Goal: Navigation & Orientation: Find specific page/section

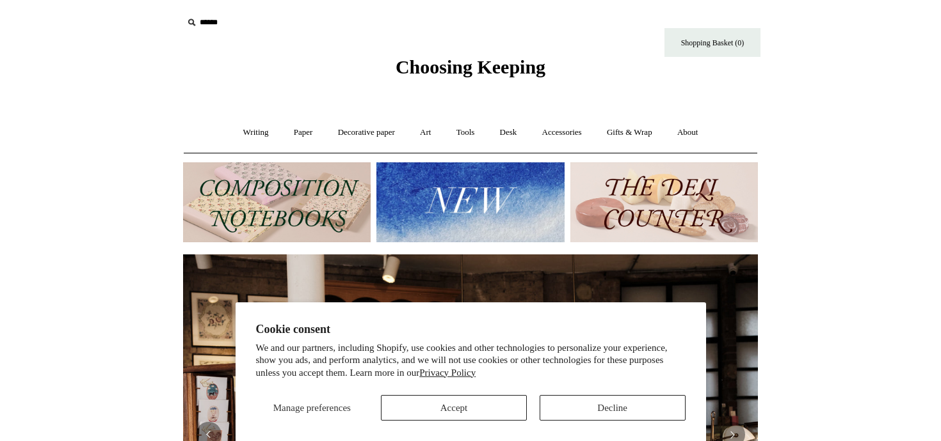
click at [591, 420] on button "Decline" at bounding box center [612, 408] width 146 height 26
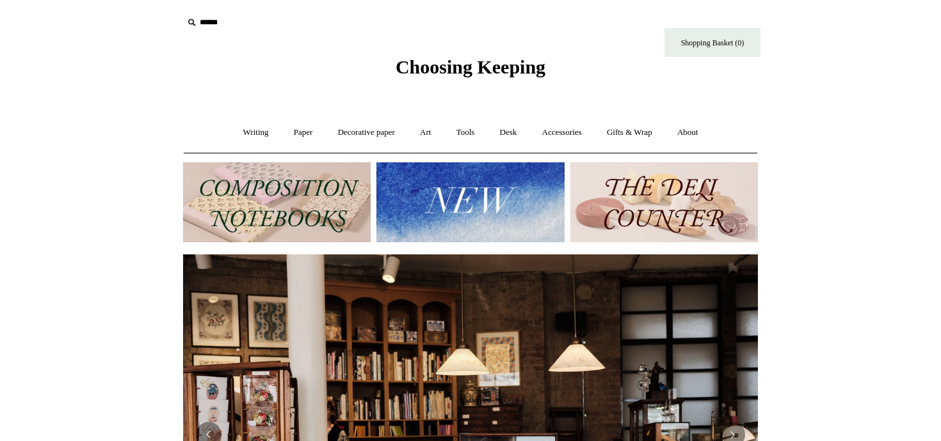
click at [617, 220] on img at bounding box center [663, 203] width 187 height 80
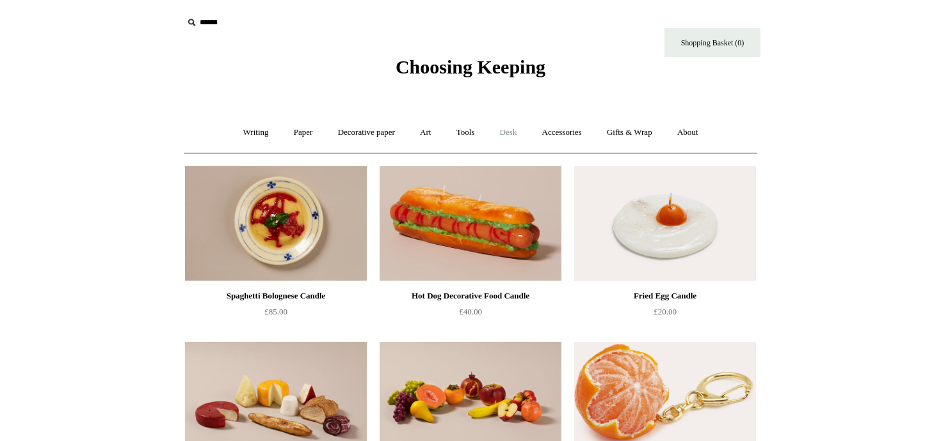
click at [522, 134] on link "Desk +" at bounding box center [508, 133] width 40 height 34
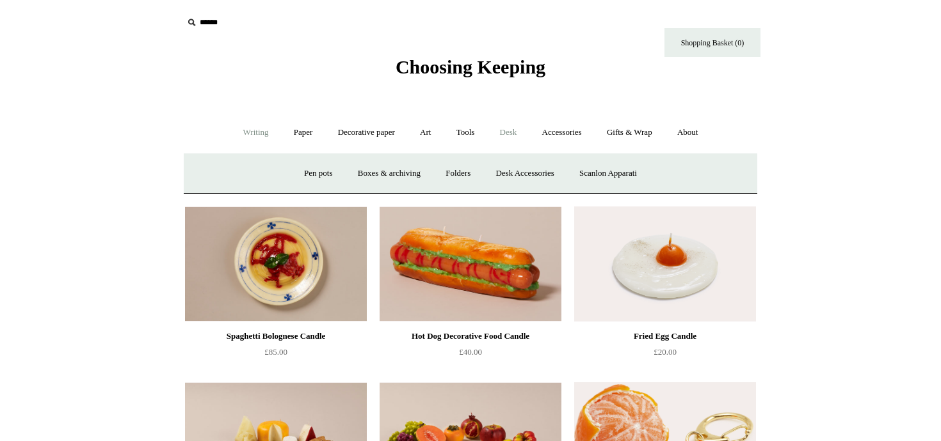
click at [258, 131] on link "Writing +" at bounding box center [256, 133] width 49 height 34
click at [289, 130] on link "Paper +" at bounding box center [303, 133] width 42 height 34
click at [285, 166] on link "Notebooks +" at bounding box center [291, 174] width 59 height 34
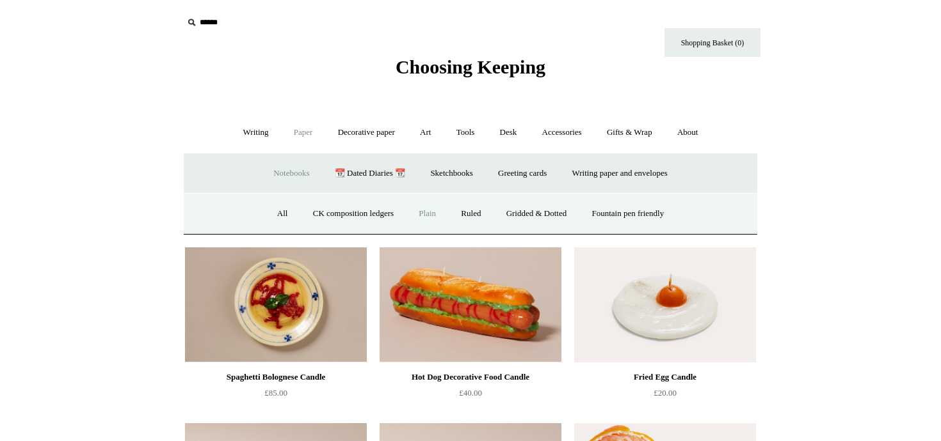
click at [425, 212] on link "Plain" at bounding box center [427, 214] width 40 height 34
